Goal: Task Accomplishment & Management: Manage account settings

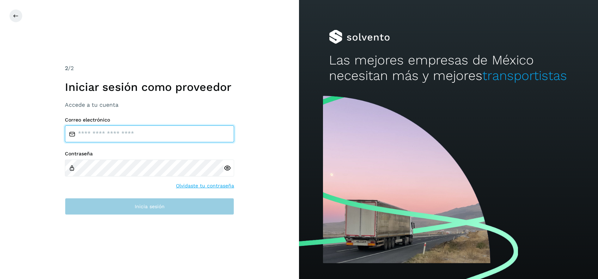
type input "**********"
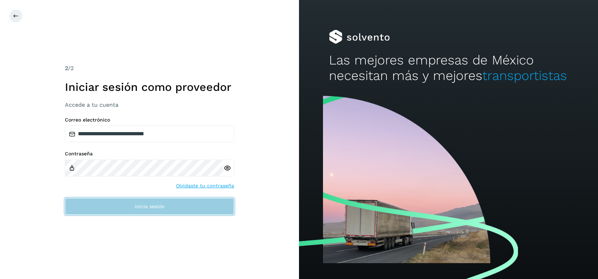
click at [154, 209] on span "Inicia sesión" at bounding box center [150, 206] width 30 height 5
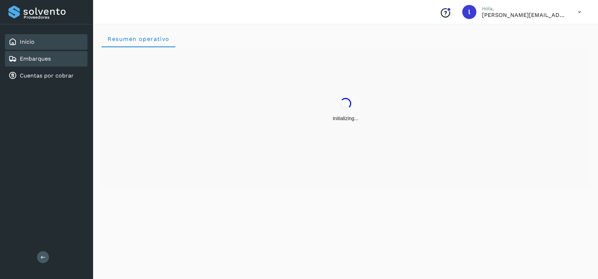
click at [44, 61] on link "Embarques" at bounding box center [35, 58] width 31 height 7
